Goal: Information Seeking & Learning: Learn about a topic

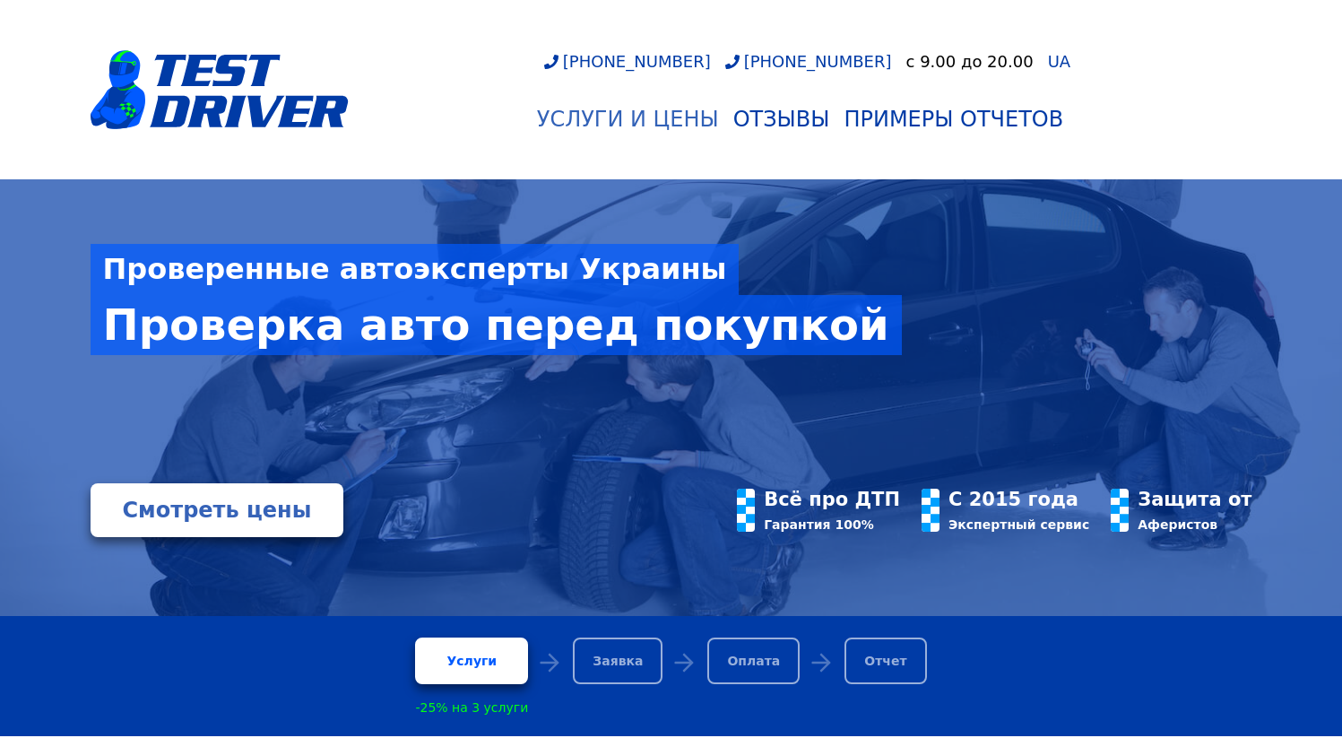
click at [678, 118] on div "Услуги и цены" at bounding box center [628, 119] width 182 height 25
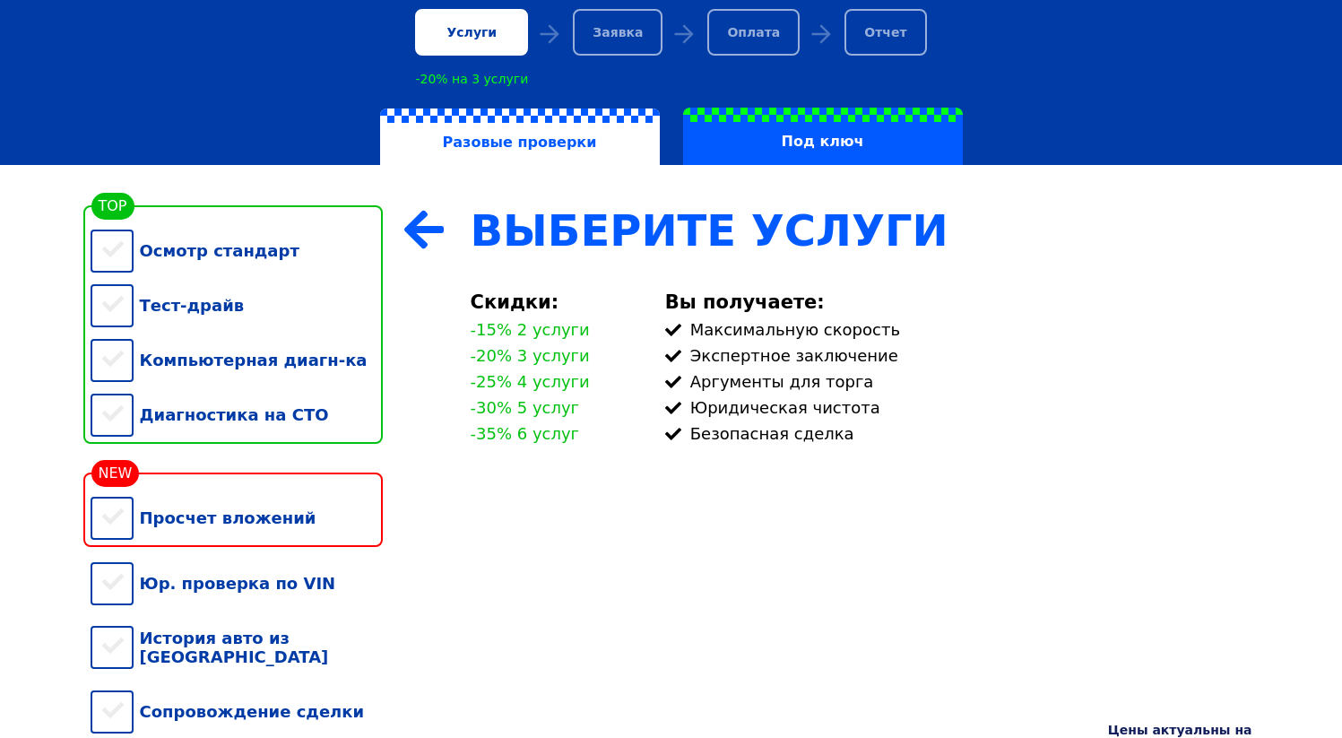
scroll to position [137, 0]
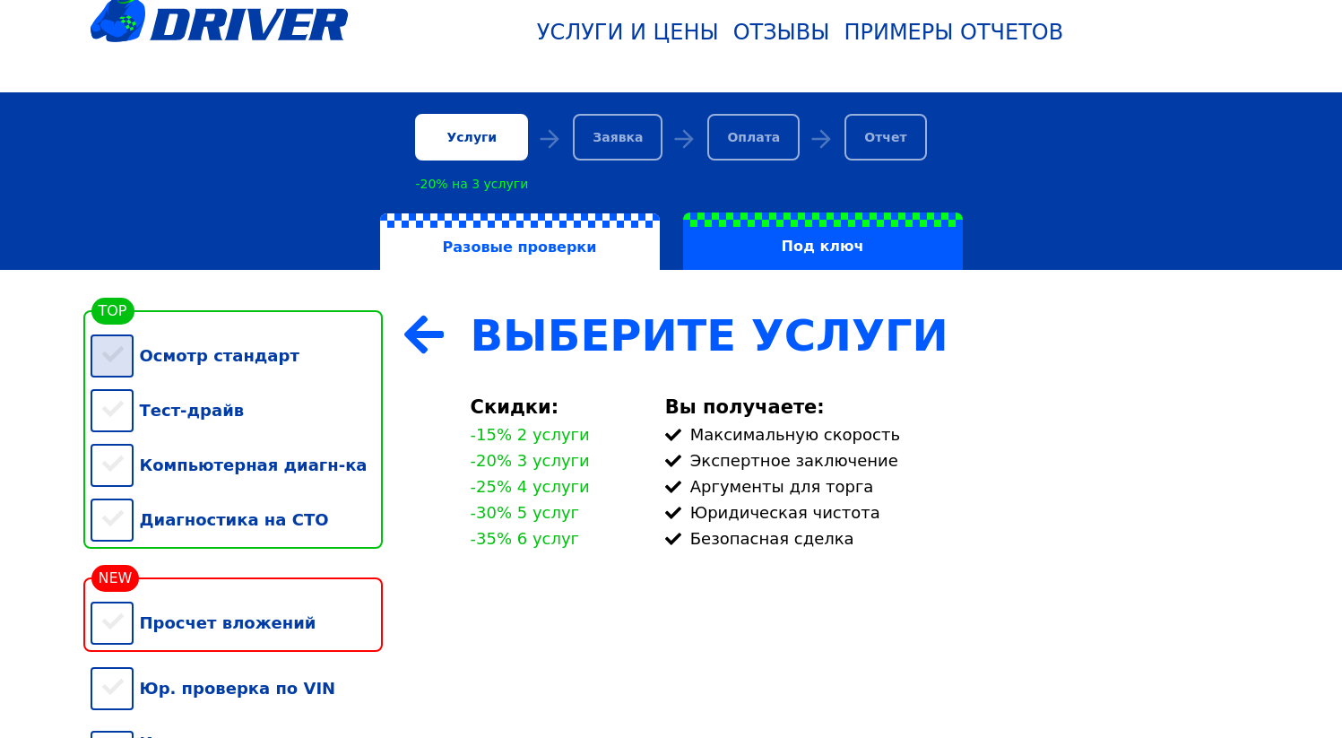
click at [121, 360] on div "Осмотр стандарт" at bounding box center [237, 355] width 292 height 55
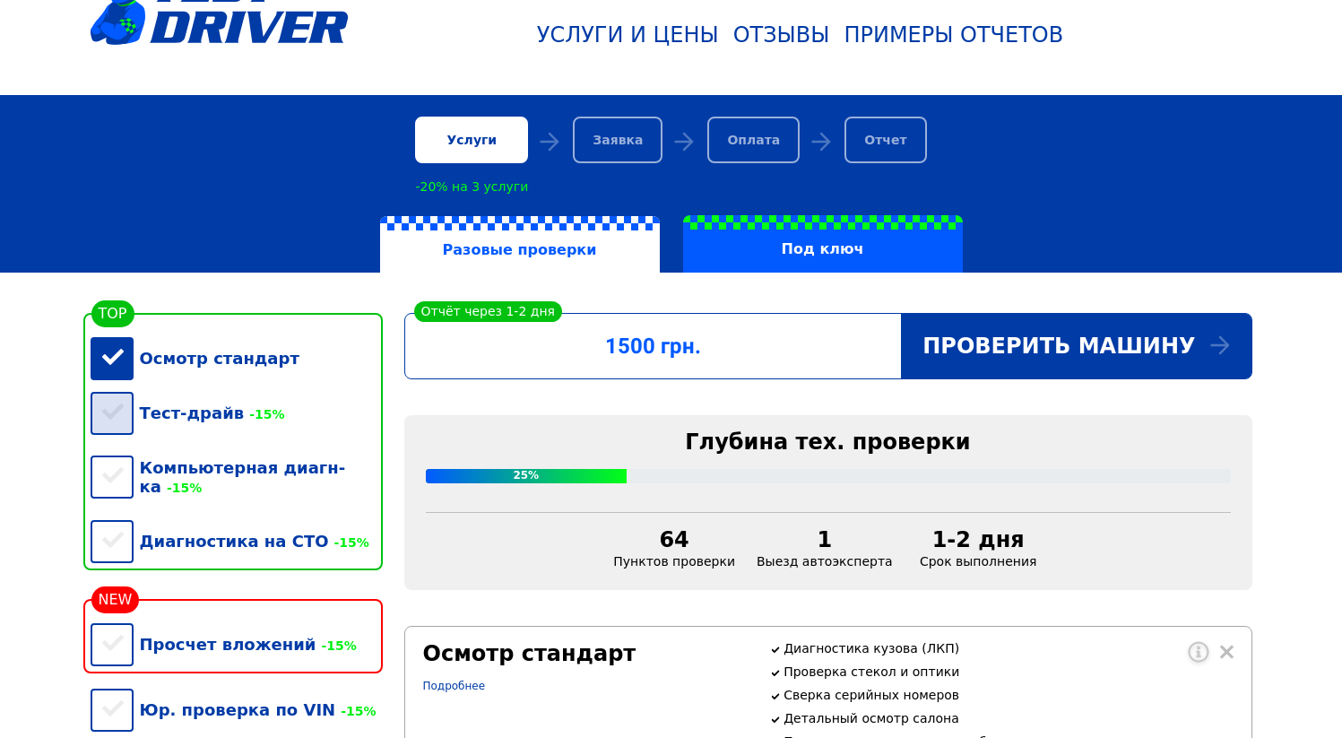
scroll to position [134, 0]
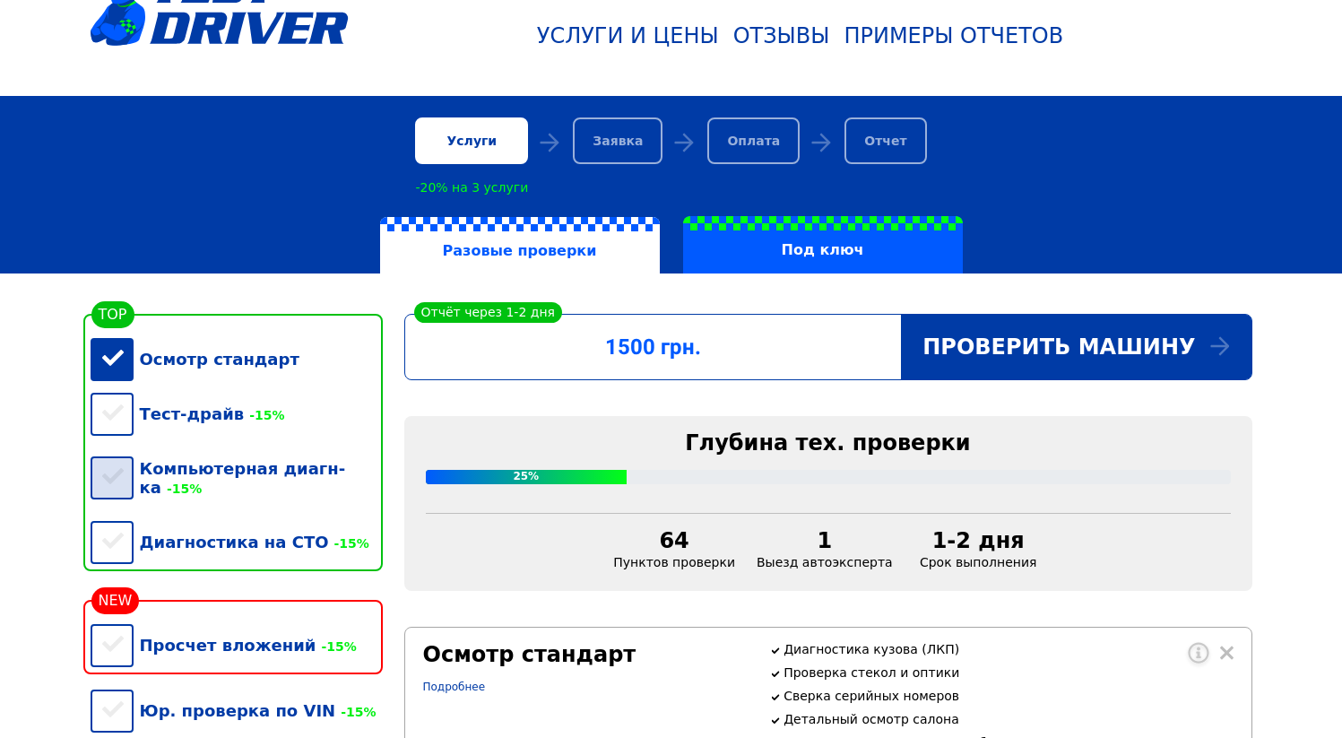
click at [136, 485] on div "Компьютерная диагн-ка -15%" at bounding box center [237, 477] width 292 height 73
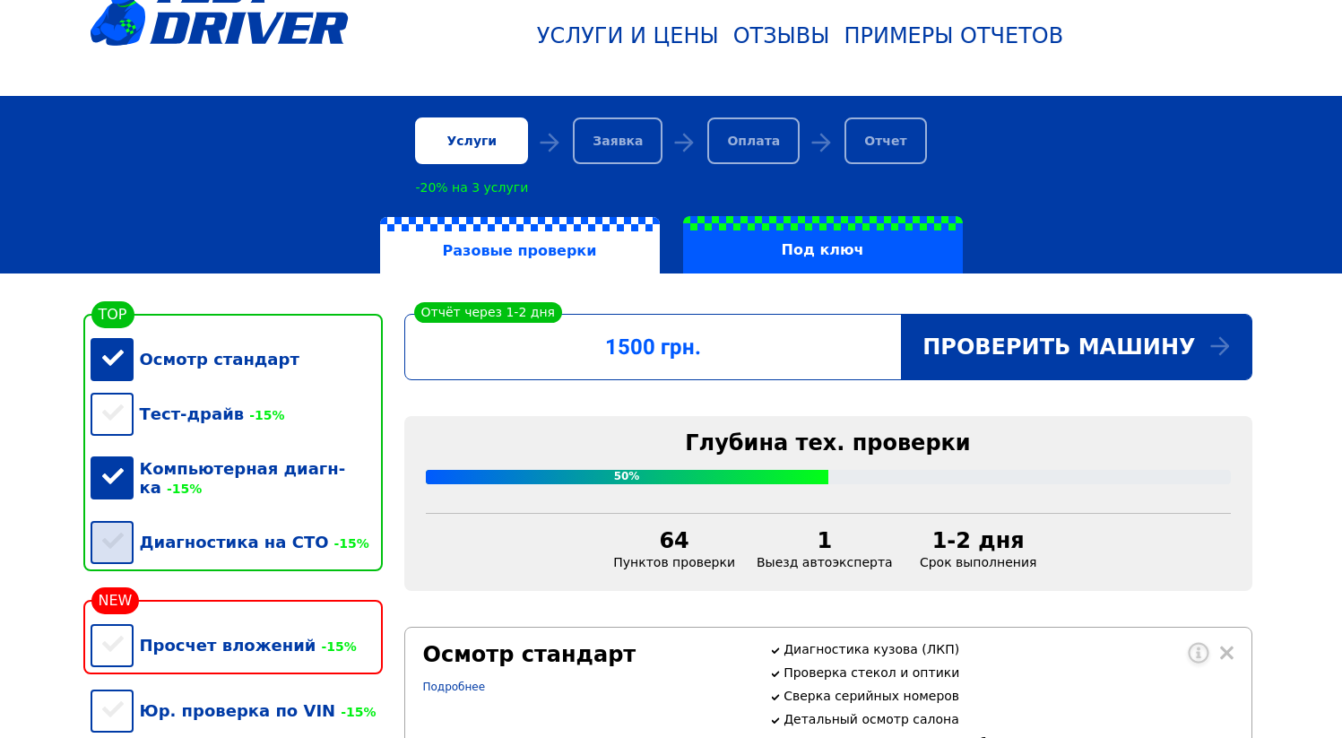
click at [128, 524] on div "Диагностика на СТО -15%" at bounding box center [237, 541] width 292 height 55
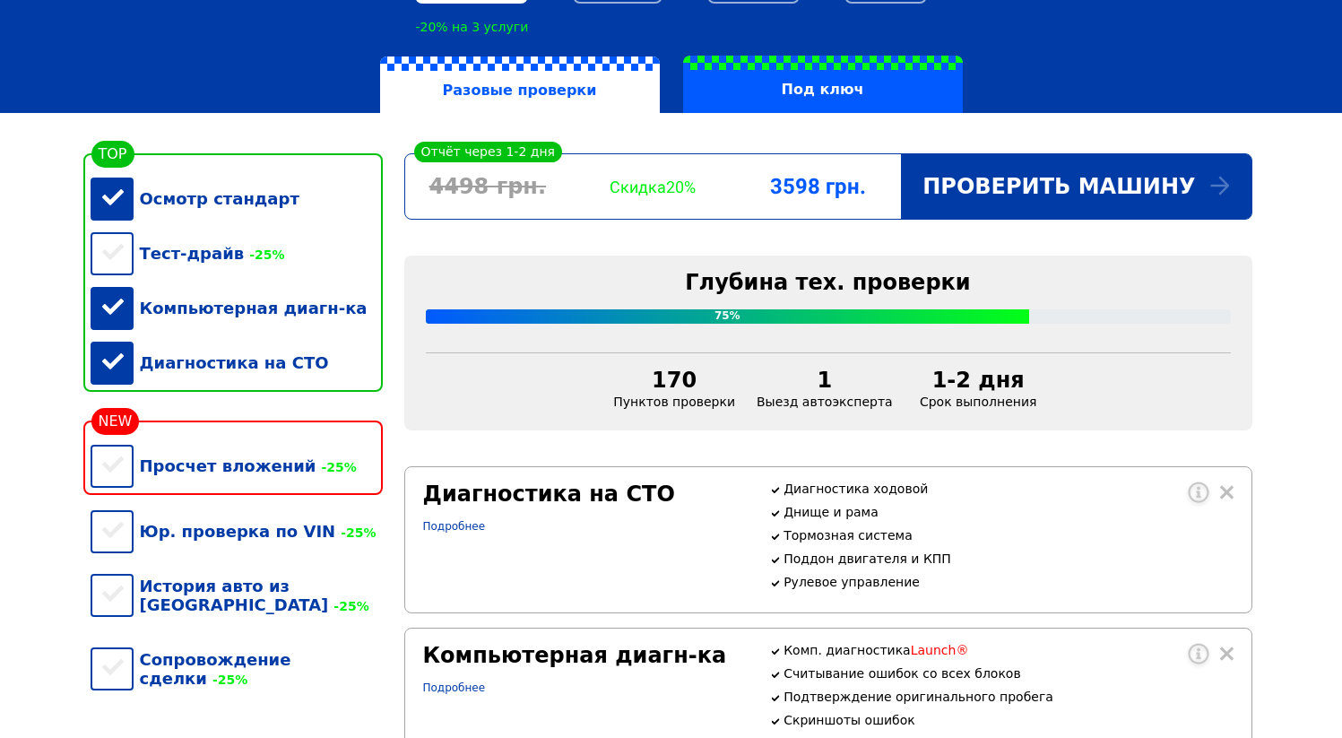
scroll to position [321, 0]
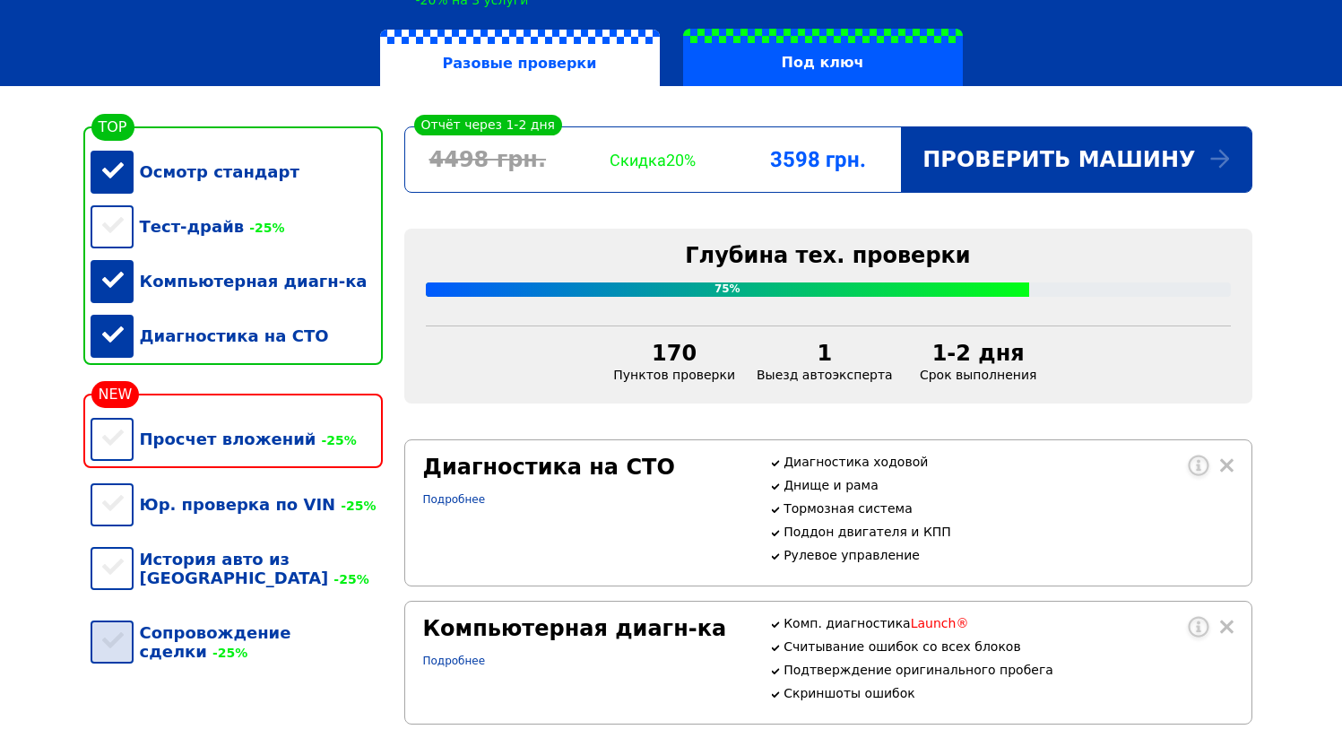
click at [112, 624] on div "Сопровождение сделки -25%" at bounding box center [237, 641] width 292 height 73
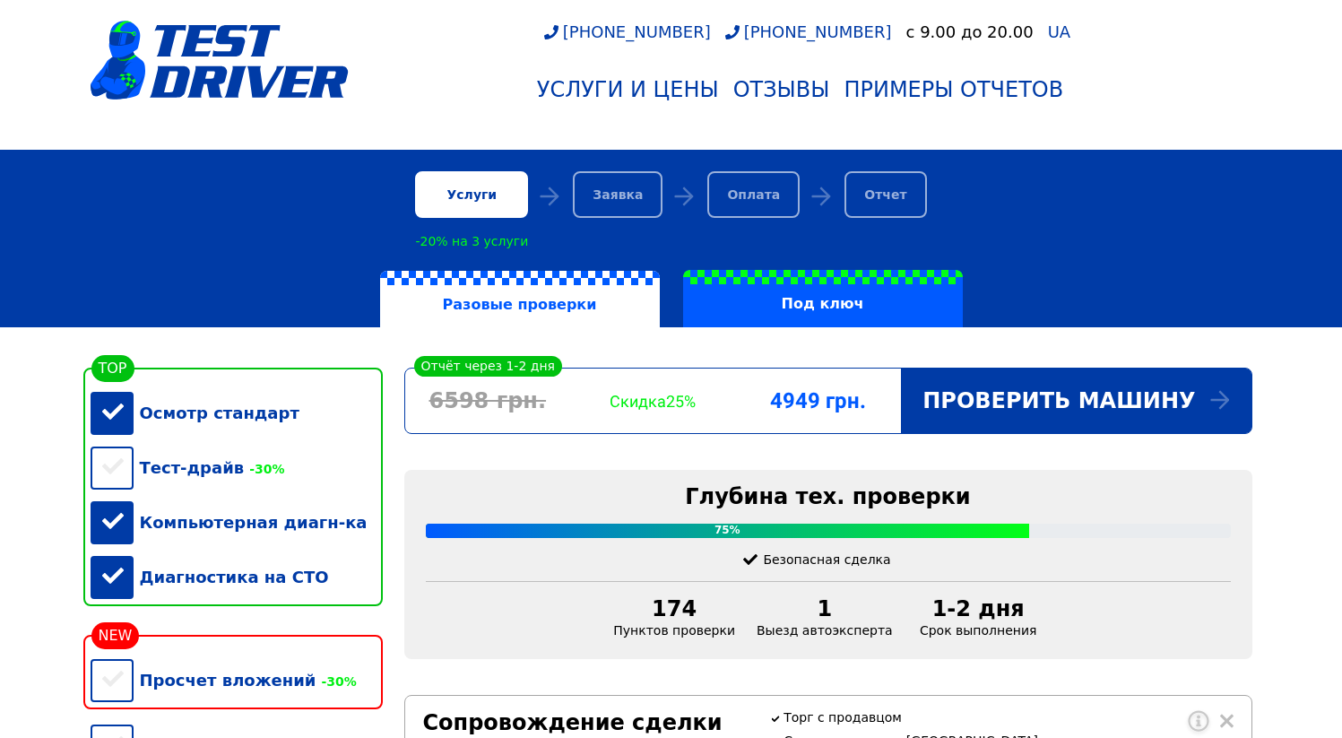
scroll to position [0, 0]
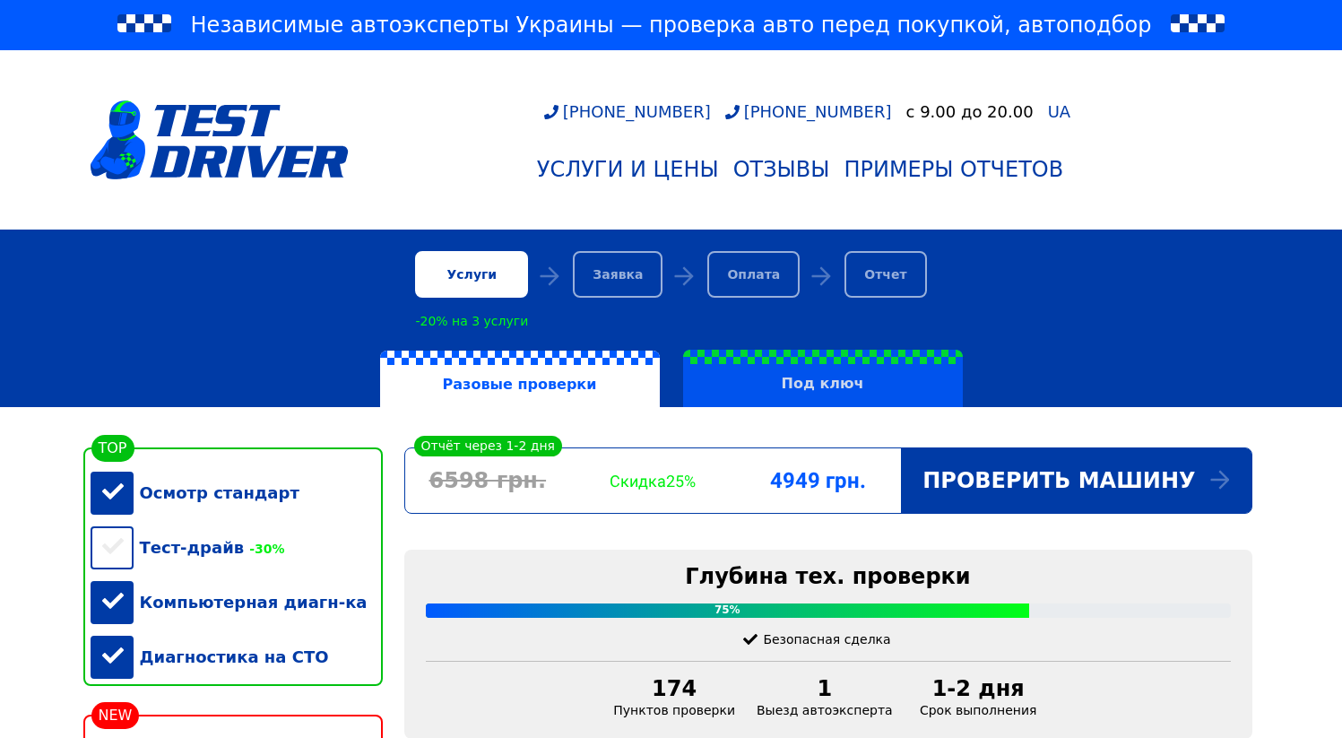
click at [790, 381] on label "Под ключ" at bounding box center [823, 378] width 280 height 57
